Goal: Information Seeking & Learning: Understand process/instructions

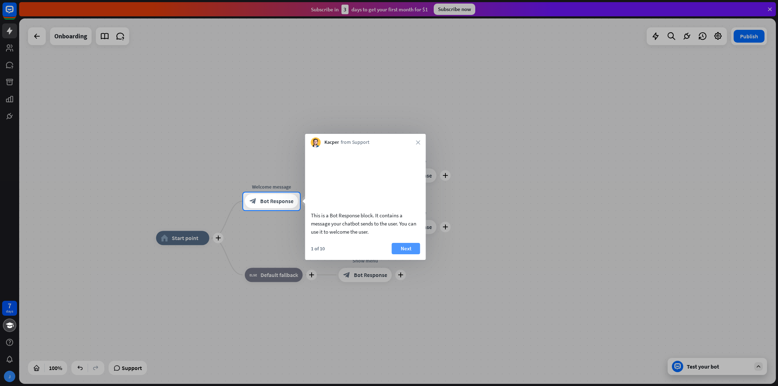
click at [404, 254] on button "Next" at bounding box center [406, 248] width 28 height 11
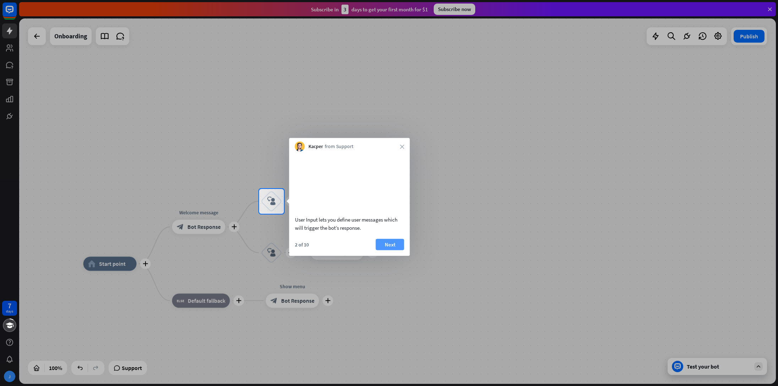
click at [389, 250] on button "Next" at bounding box center [390, 244] width 28 height 11
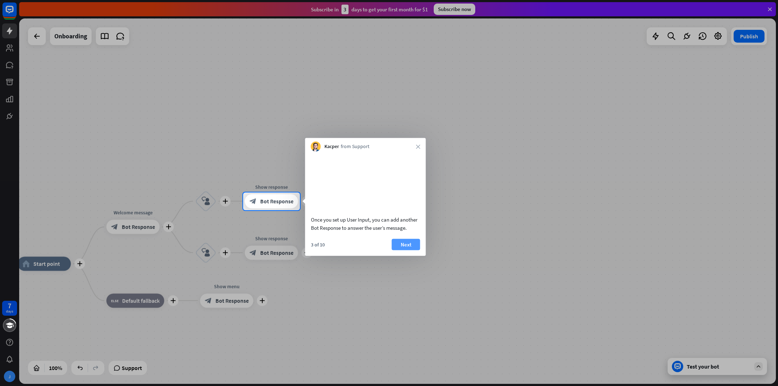
click at [406, 250] on button "Next" at bounding box center [406, 244] width 28 height 11
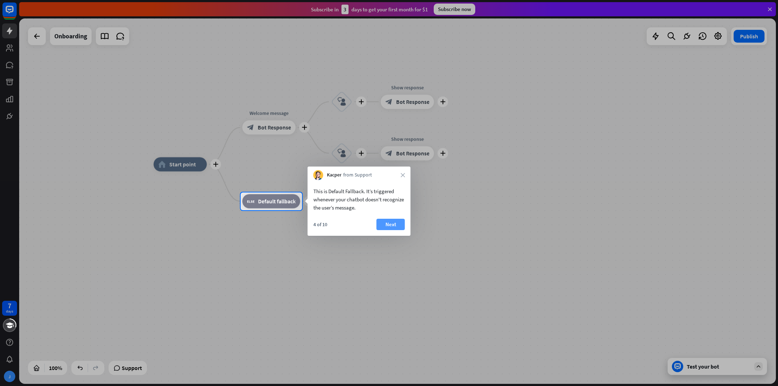
click at [392, 227] on button "Next" at bounding box center [391, 224] width 28 height 11
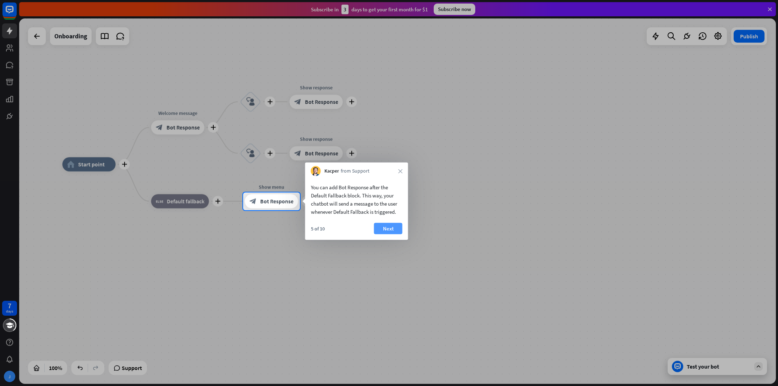
click at [391, 227] on button "Next" at bounding box center [388, 228] width 28 height 11
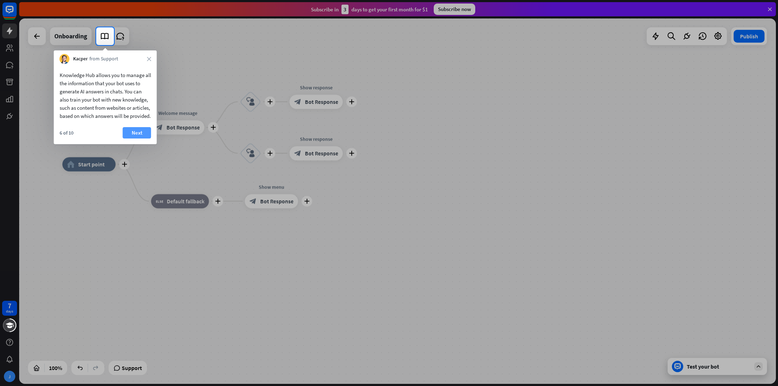
click at [135, 138] on button "Next" at bounding box center [137, 132] width 28 height 11
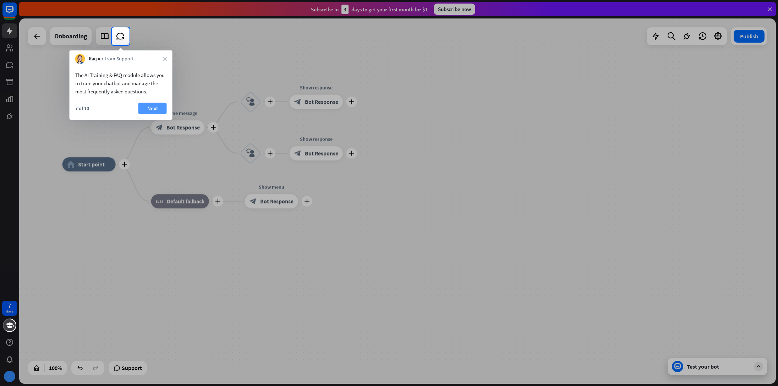
click at [153, 106] on button "Next" at bounding box center [152, 108] width 28 height 11
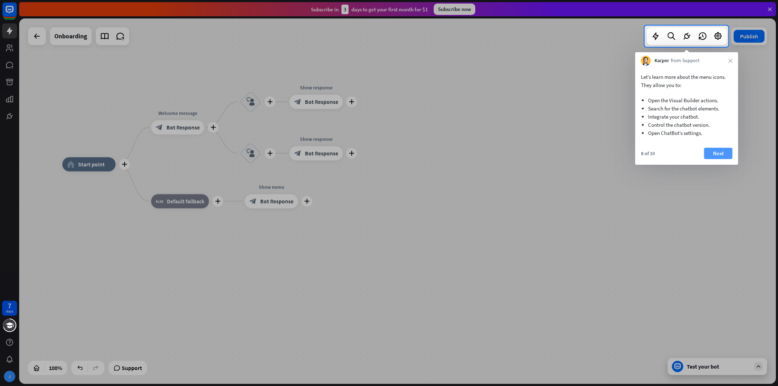
click at [722, 152] on button "Next" at bounding box center [719, 153] width 28 height 11
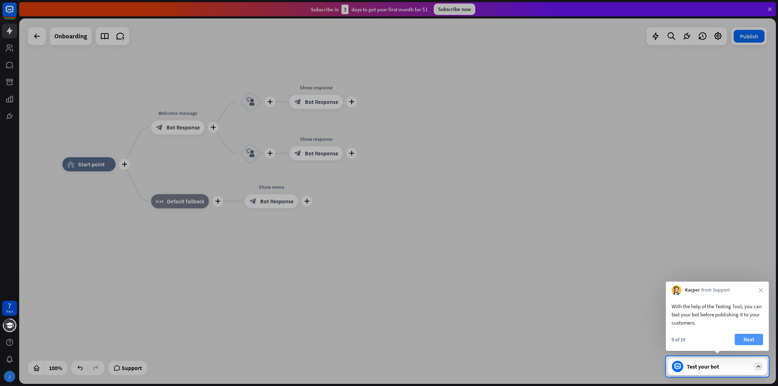
click at [756, 341] on button "Next" at bounding box center [749, 339] width 28 height 11
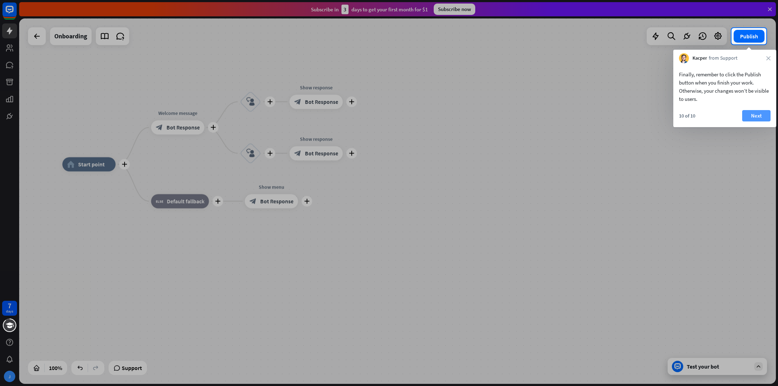
click at [755, 115] on button "Next" at bounding box center [757, 115] width 28 height 11
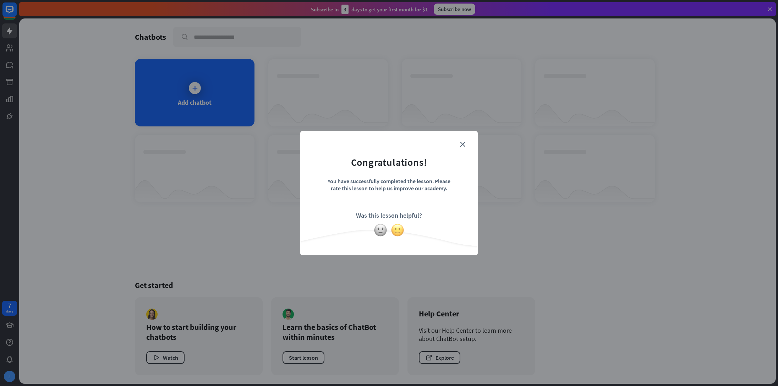
click at [399, 230] on img at bounding box center [397, 229] width 13 height 13
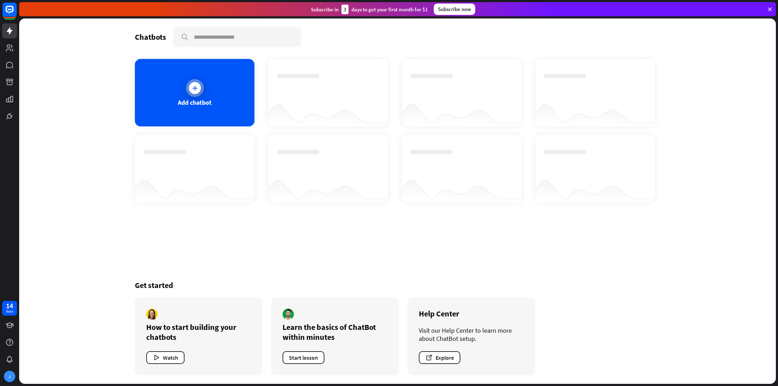
click at [194, 89] on icon at bounding box center [194, 88] width 7 height 7
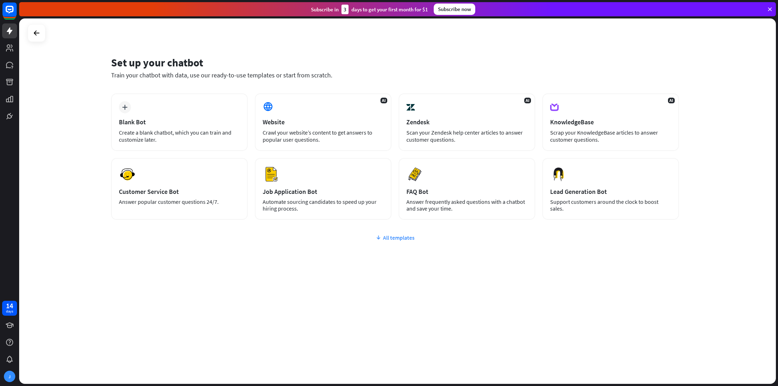
click at [393, 237] on div "All templates" at bounding box center [395, 237] width 568 height 7
